Goal: Task Accomplishment & Management: Manage account settings

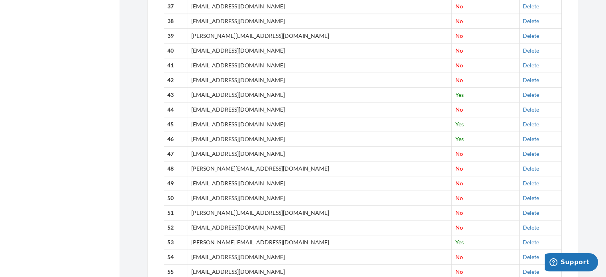
scroll to position [868, 0]
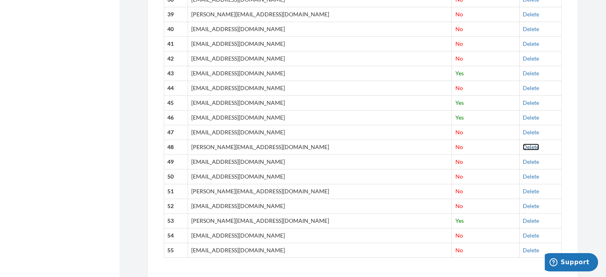
click at [523, 143] on link "Delete" at bounding box center [531, 146] width 16 height 7
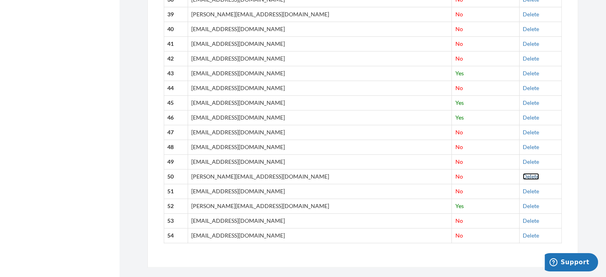
click at [527, 173] on link "Delete" at bounding box center [531, 176] width 16 height 7
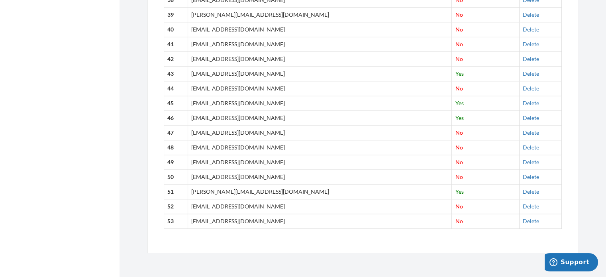
scroll to position [862, 0]
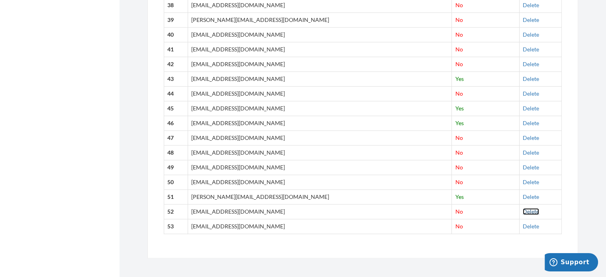
click at [523, 208] on link "Delete" at bounding box center [531, 211] width 16 height 7
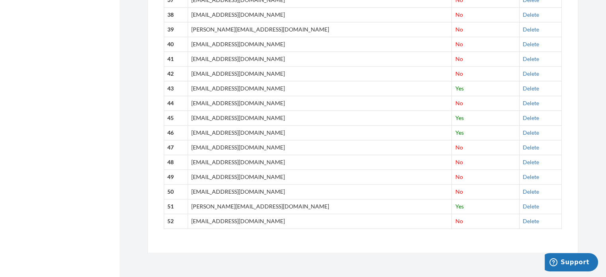
scroll to position [847, 0]
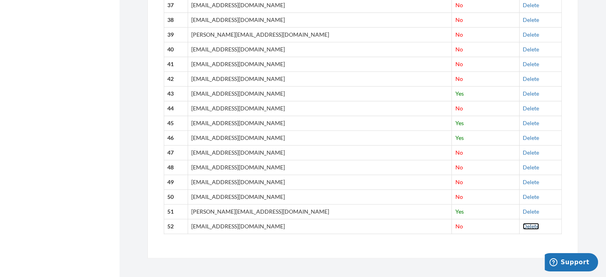
click at [523, 223] on link "Delete" at bounding box center [531, 226] width 16 height 7
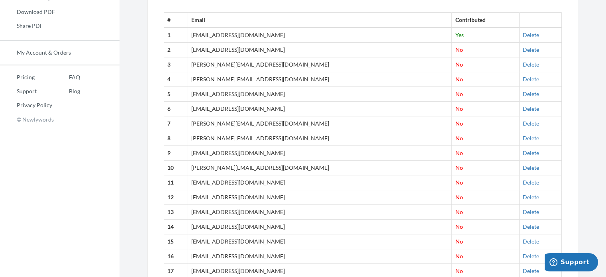
scroll to position [289, 0]
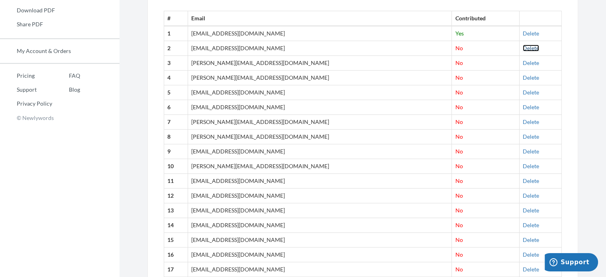
click at [523, 47] on link "Delete" at bounding box center [531, 48] width 16 height 7
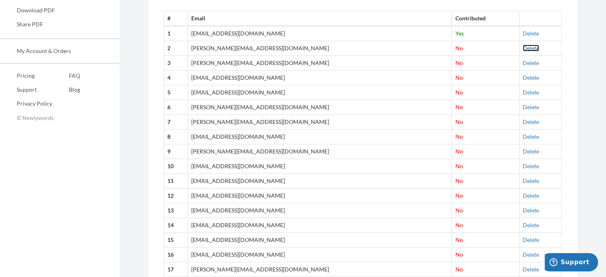
click at [523, 46] on link "Delete" at bounding box center [531, 48] width 16 height 7
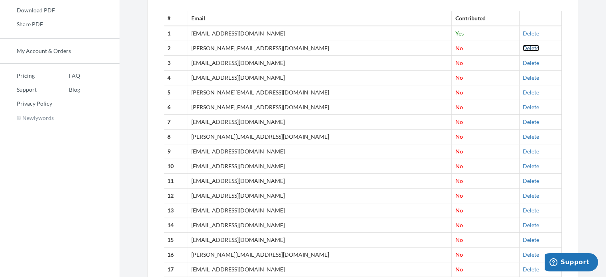
click at [523, 49] on link "Delete" at bounding box center [531, 48] width 16 height 7
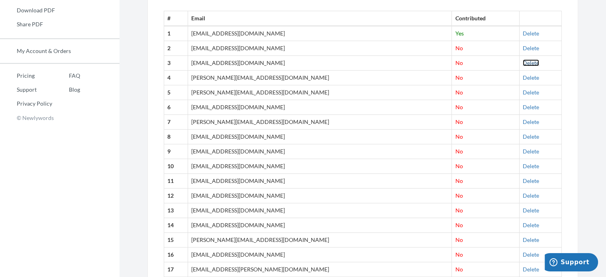
click at [523, 65] on link "Delete" at bounding box center [531, 62] width 16 height 7
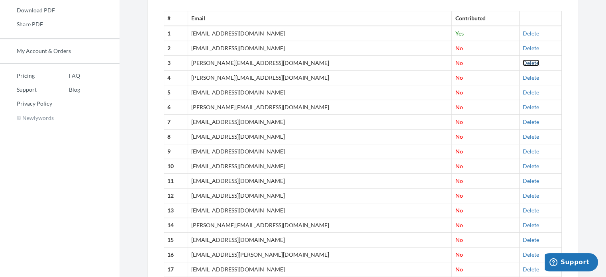
click at [523, 65] on link "Delete" at bounding box center [531, 62] width 16 height 7
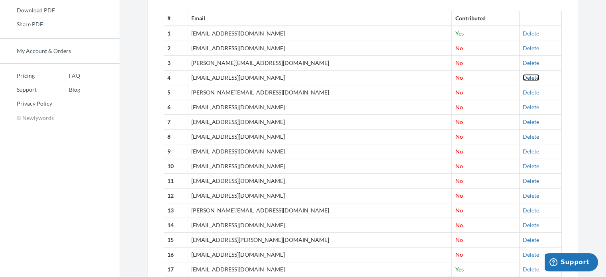
click at [523, 74] on link "Delete" at bounding box center [531, 77] width 16 height 7
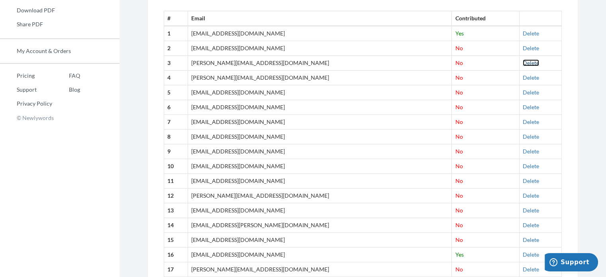
click at [523, 63] on link "Delete" at bounding box center [531, 62] width 16 height 7
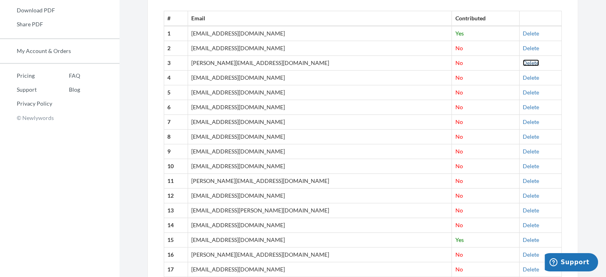
click at [523, 61] on link "Delete" at bounding box center [531, 62] width 16 height 7
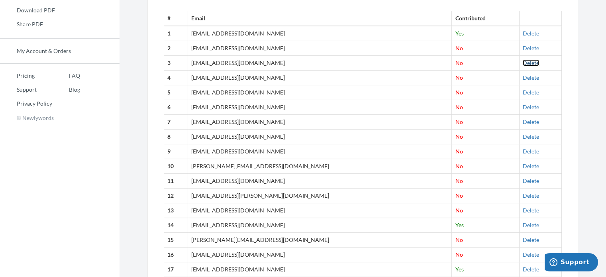
click at [523, 61] on link "Delete" at bounding box center [531, 62] width 16 height 7
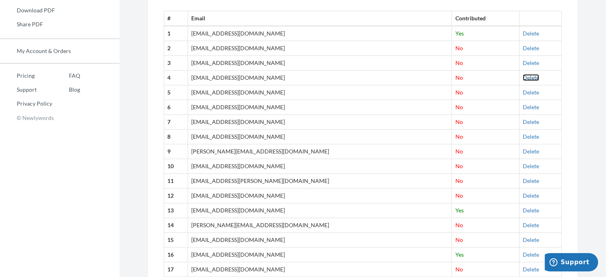
click at [523, 79] on link "Delete" at bounding box center [531, 77] width 16 height 7
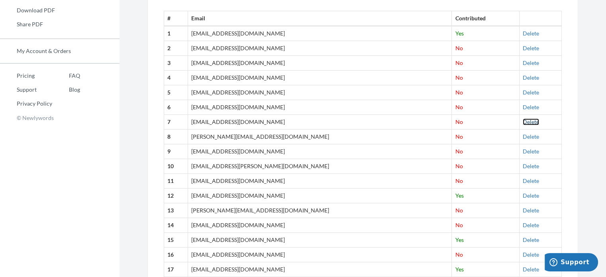
click at [523, 121] on link "Delete" at bounding box center [531, 121] width 16 height 7
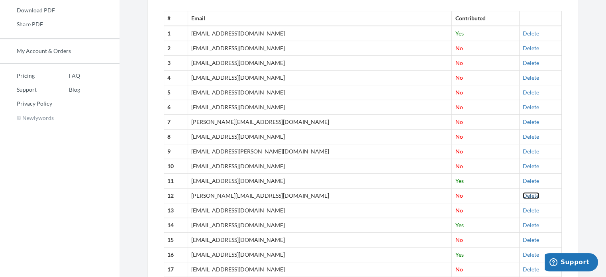
click at [523, 194] on link "Delete" at bounding box center [531, 195] width 16 height 7
click at [523, 195] on link "Delete" at bounding box center [531, 195] width 16 height 7
click at [523, 121] on link "Delete" at bounding box center [531, 121] width 16 height 7
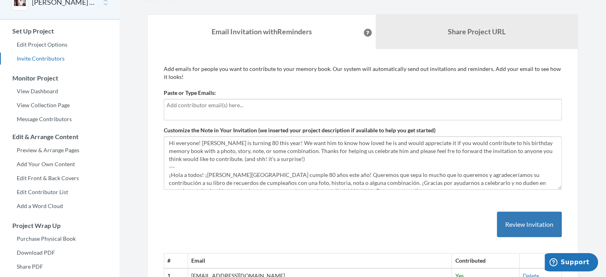
scroll to position [0, 0]
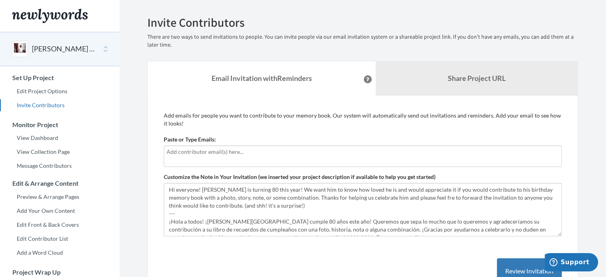
click at [48, 55] on div "[PERSON_NAME] 80th Birthday" at bounding box center [59, 49] width 119 height 34
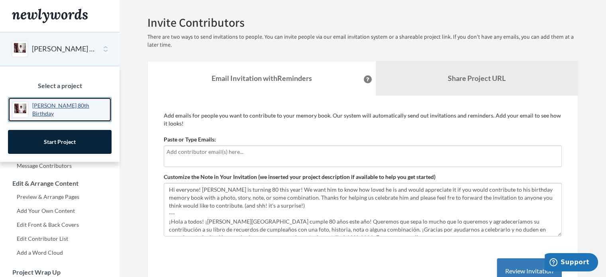
click at [45, 108] on p "[PERSON_NAME] 80th Birthday" at bounding box center [69, 110] width 75 height 16
